Goal: Information Seeking & Learning: Learn about a topic

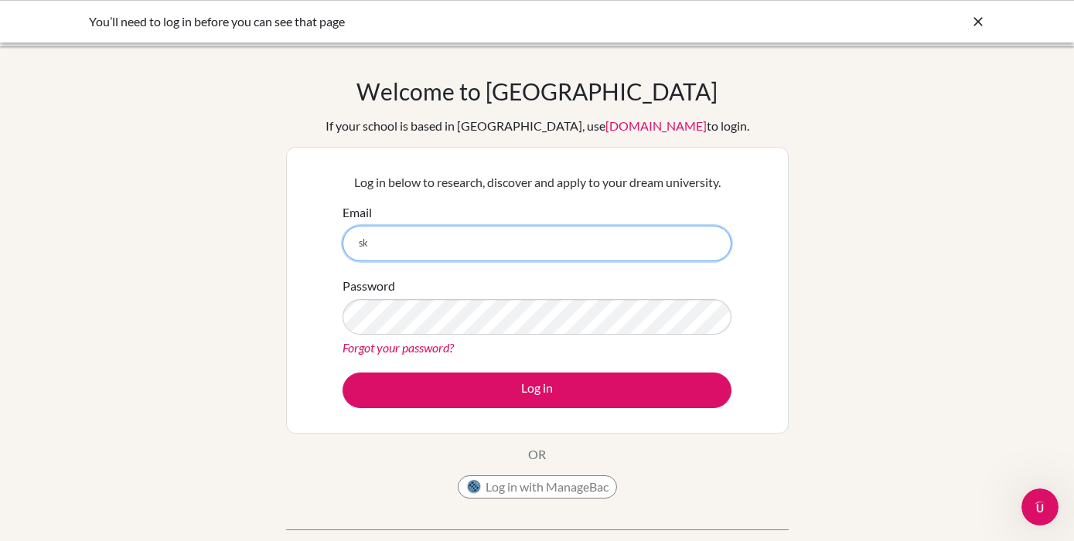
type input "s"
type input "akreiss@highlandsinternational.org"
click at [342, 373] on button "Log in" at bounding box center [536, 391] width 389 height 36
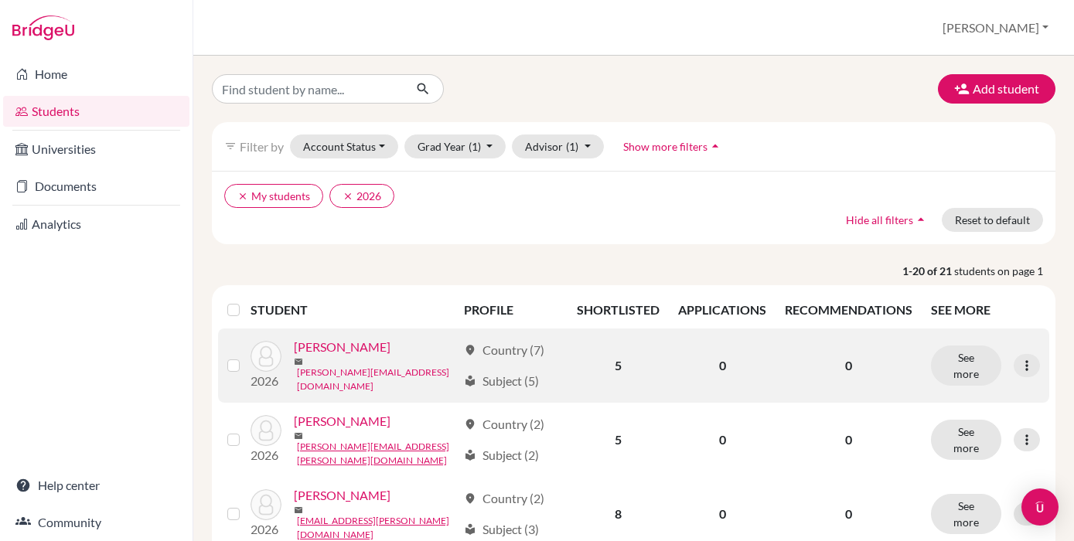
click at [354, 366] on link "[PERSON_NAME][EMAIL_ADDRESS][DOMAIN_NAME]" at bounding box center [377, 380] width 160 height 28
click at [357, 352] on link "[PERSON_NAME]" at bounding box center [342, 347] width 97 height 19
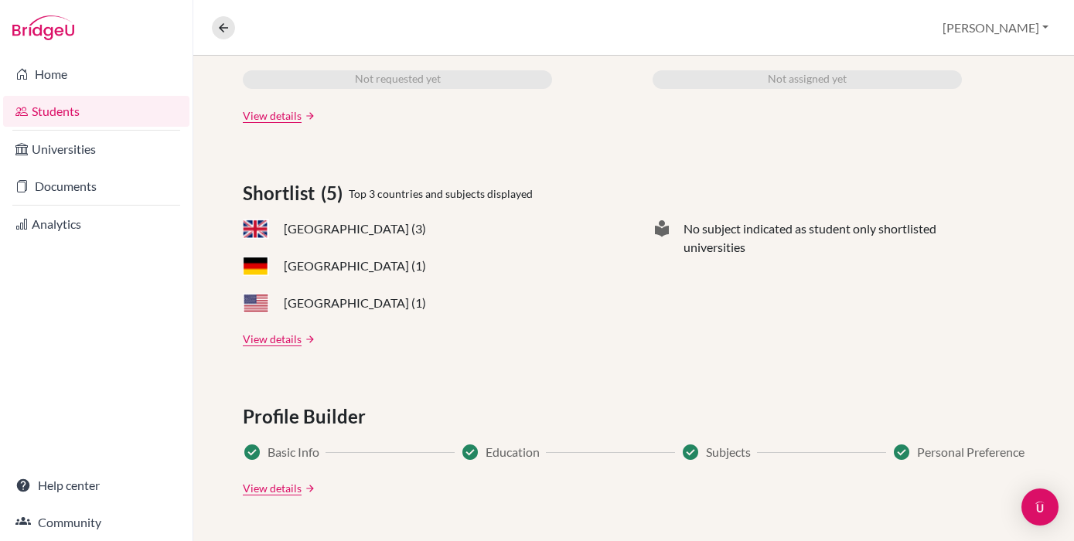
scroll to position [567, 0]
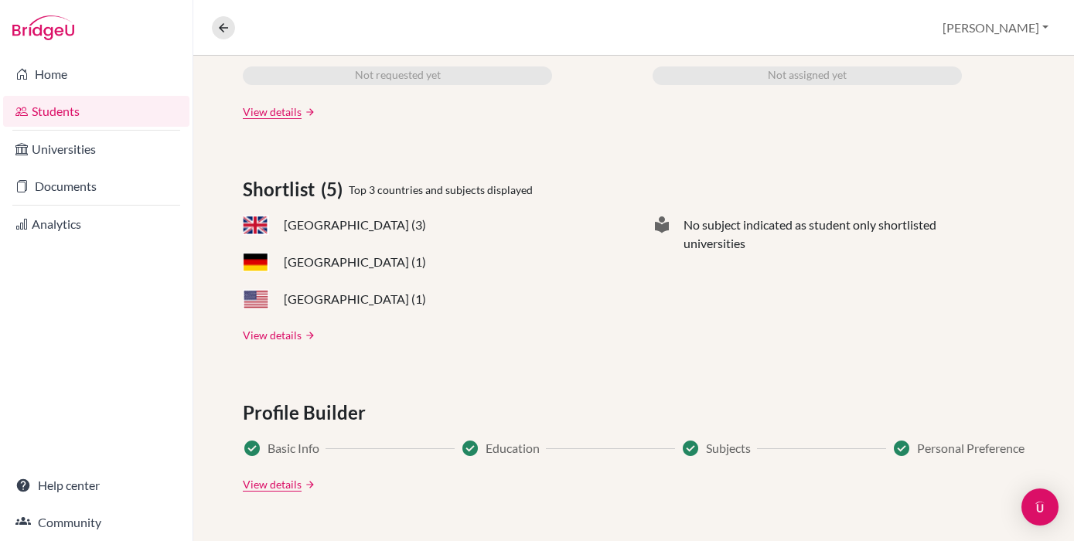
click at [275, 339] on link "View details" at bounding box center [272, 335] width 59 height 16
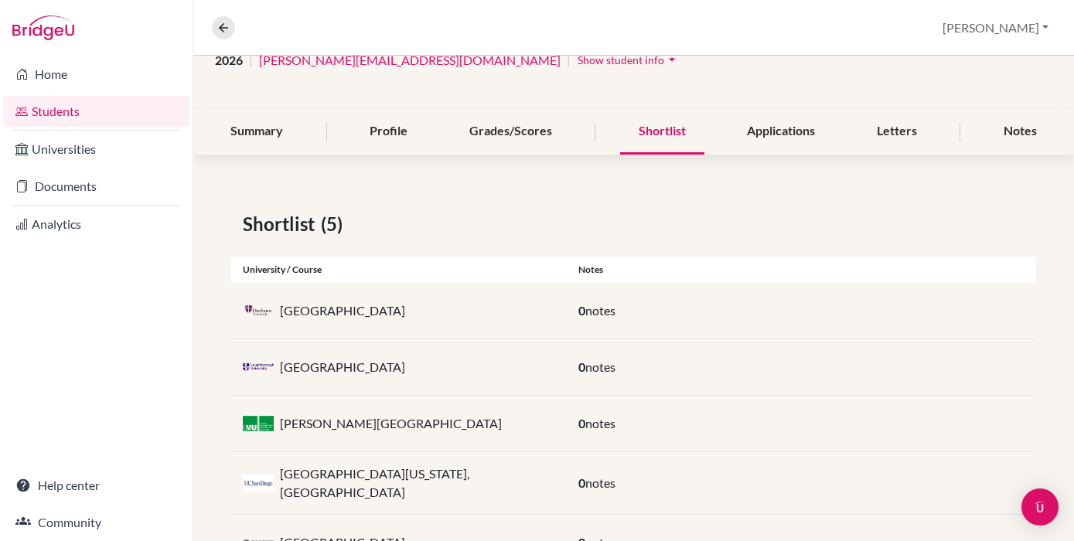
scroll to position [196, 0]
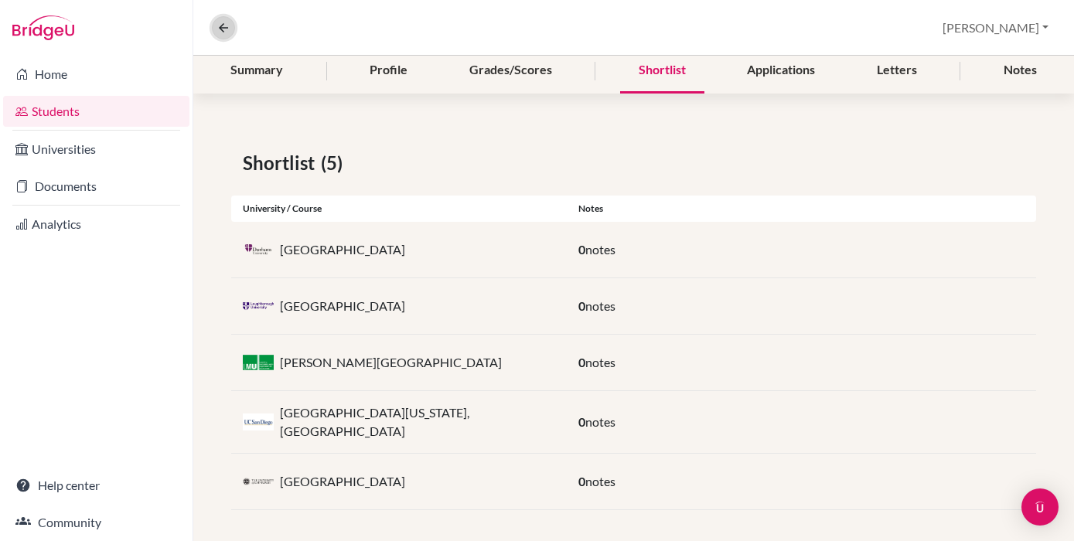
click at [223, 26] on icon at bounding box center [223, 28] width 14 height 14
